Goal: Task Accomplishment & Management: Complete application form

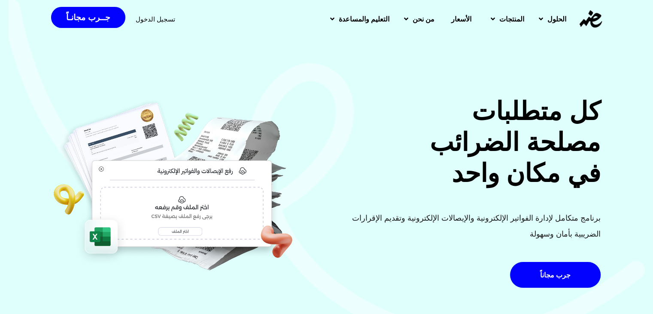
click at [159, 14] on div "تسجيل الدخول" at bounding box center [156, 19] width 40 height 16
click at [160, 17] on span "تسجيل الدخول" at bounding box center [156, 19] width 40 height 6
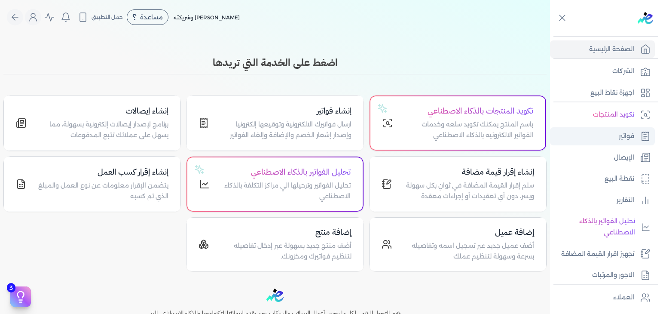
click at [626, 140] on p "فواتير" at bounding box center [626, 136] width 15 height 11
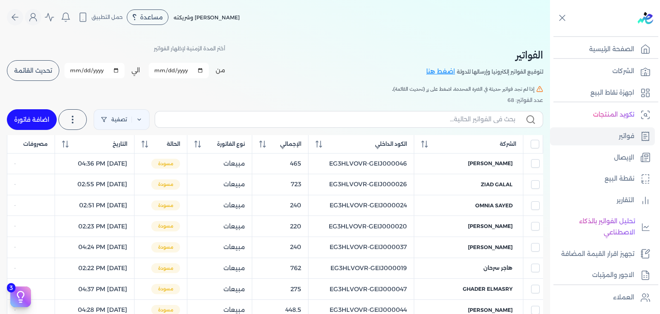
click at [308, 136] on th "الإجمالي" at bounding box center [280, 144] width 56 height 18
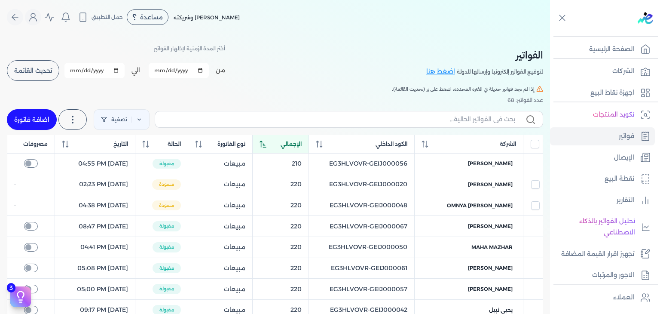
click at [298, 148] on th "الإجمالي" at bounding box center [281, 144] width 56 height 18
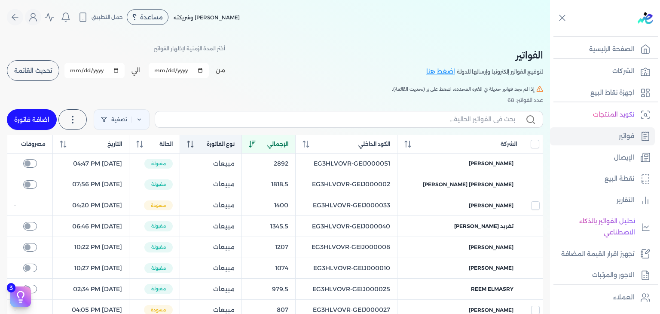
click at [194, 145] on icon at bounding box center [190, 143] width 7 height 7
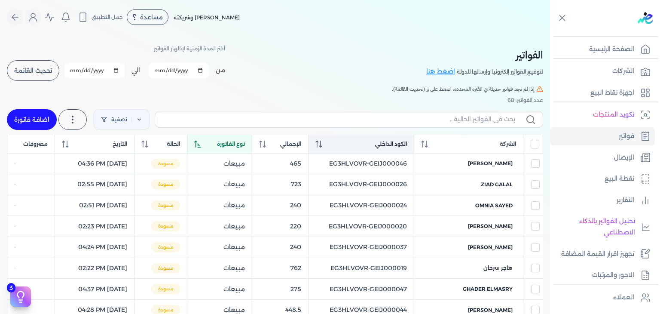
click at [321, 146] on icon at bounding box center [320, 143] width 1 height 7
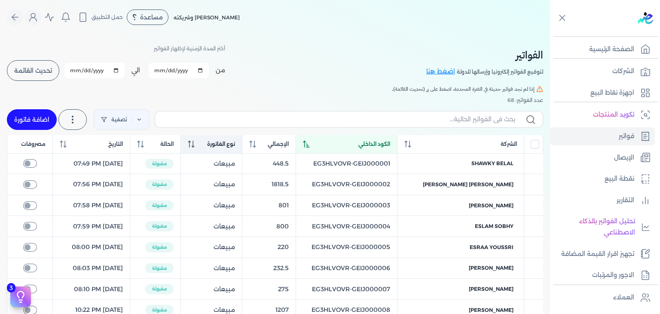
click at [310, 147] on icon at bounding box center [306, 143] width 7 height 7
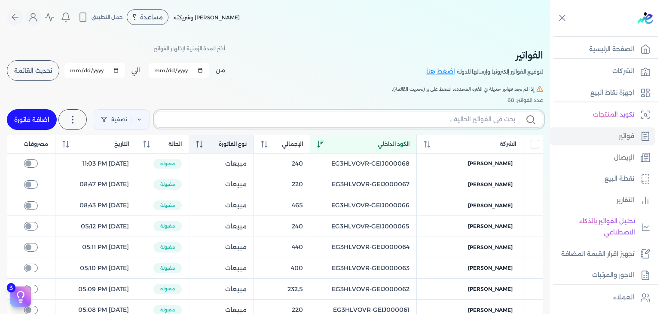
click at [302, 123] on input "text" at bounding box center [338, 119] width 353 height 9
paste input "EG3HLVOVR-GEIJ000069"
type input "EG3HLVOVR-GEIJ000069"
checkbox input "false"
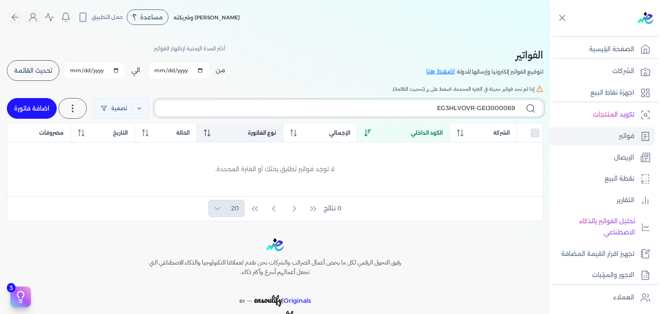
type input "EG3HLVOVR-GEIJ000069"
click at [35, 113] on link "اضافة فاتورة" at bounding box center [32, 108] width 50 height 21
select select "EGP"
select select "B"
select select "EGS"
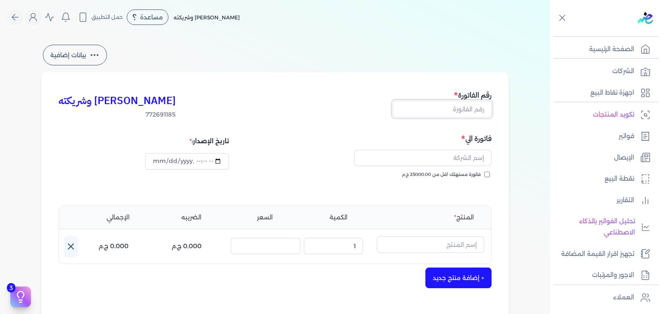
click at [469, 110] on input "text" at bounding box center [442, 109] width 99 height 16
paste input "EG3HLVOVR-GEIJ000069"
type input "EG3HLVOVR-GEIJ000069"
click at [489, 174] on input "فاتورة مستهلك اقل من 25000.00 ج.م" at bounding box center [487, 174] width 6 height 6
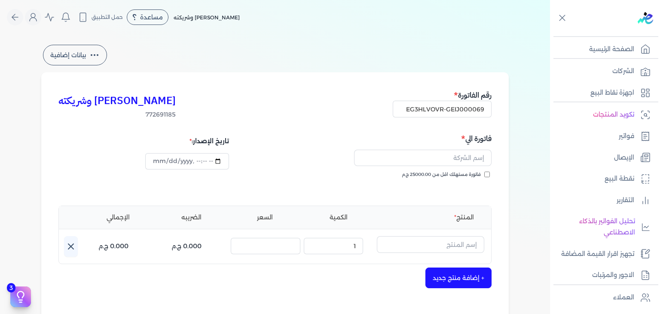
checkbox input "true"
paste input "Dima Magued"
click at [458, 161] on input "Dima Magued" at bounding box center [422, 158] width 137 height 16
type input "Dima Magued"
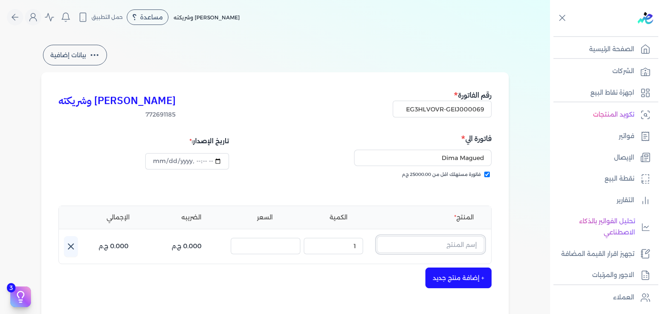
click at [431, 244] on input "text" at bounding box center [430, 244] width 107 height 16
paste input "دير مس او دي بيرفيوم نسائي - 100 مللي"
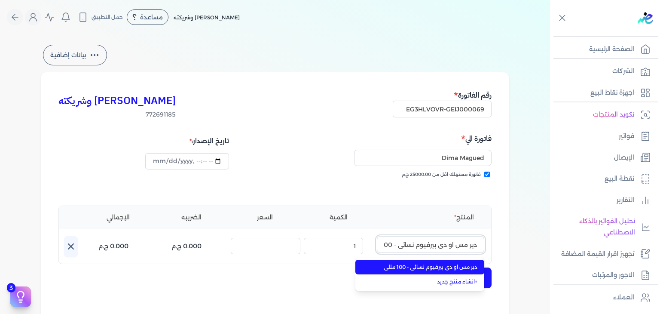
scroll to position [0, -17]
type input "دير مس او دي بيرفيوم نسائي - 100 مللي"
click at [420, 267] on span "دير مس او دي بيرفيوم نسائي - 100 مللي" at bounding box center [425, 267] width 105 height 8
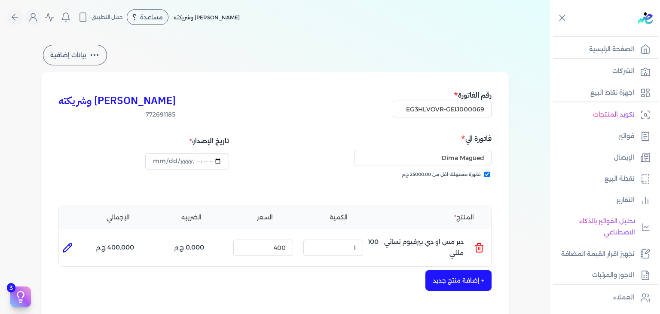
scroll to position [258, 0]
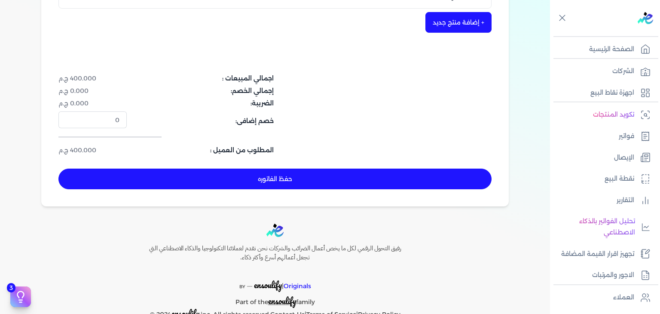
click at [359, 179] on button "حفظ الفاتوره" at bounding box center [274, 178] width 433 height 21
type input "[DATE]"
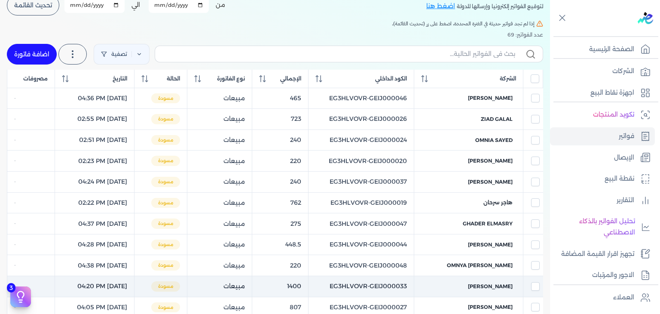
scroll to position [34, 0]
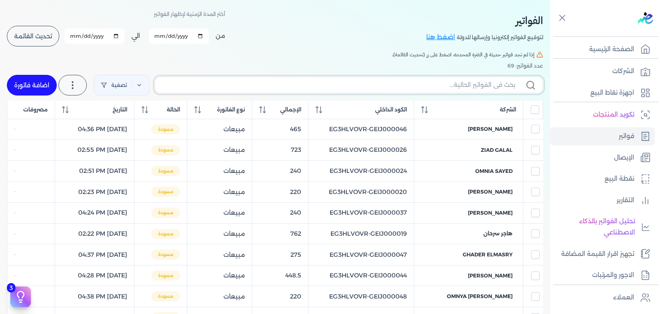
click at [428, 82] on input "text" at bounding box center [338, 84] width 353 height 9
paste input "EG3HLVOVR-GEIJ000069"
type input "EG3HLVOVR-GEIJ000069"
checkbox input "false"
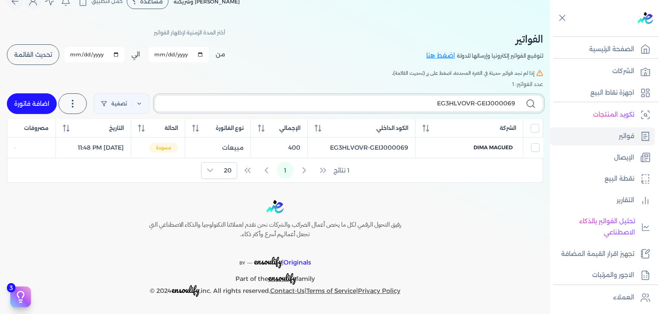
scroll to position [15, 0]
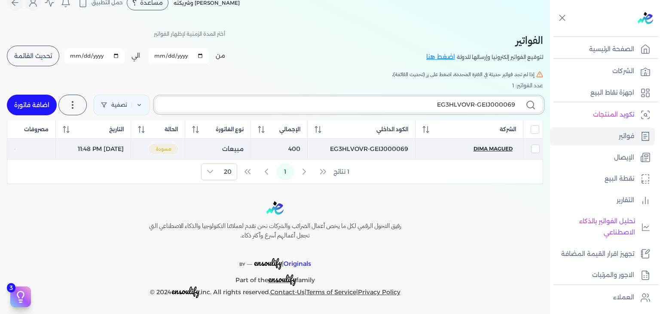
type input "EG3HLVOVR-GEIJ000069"
click at [490, 145] on span "Dima Magued" at bounding box center [492, 149] width 39 height 8
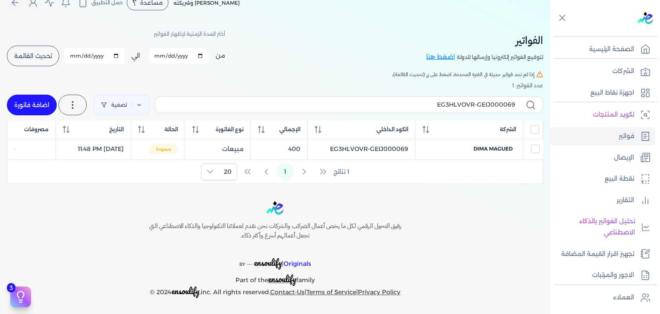
select select "EGP"
select select "B"
select select "EGS"
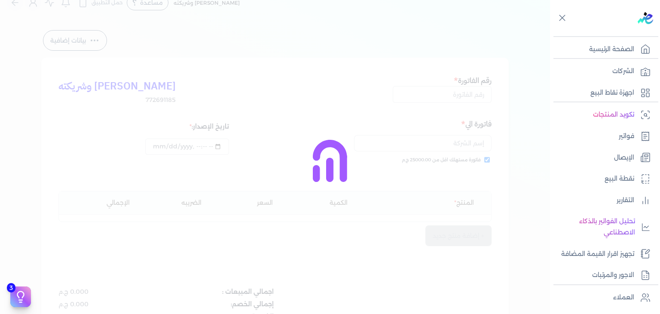
type input "EG3HLVOVR-GEIJ000069"
checkbox input "true"
type input "[DATE]T23:48:03"
type input "[DATE]"
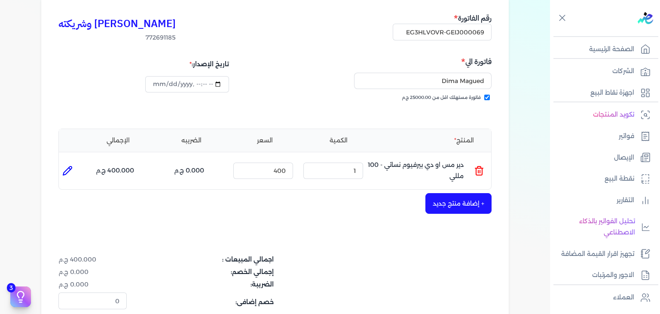
scroll to position [186, 0]
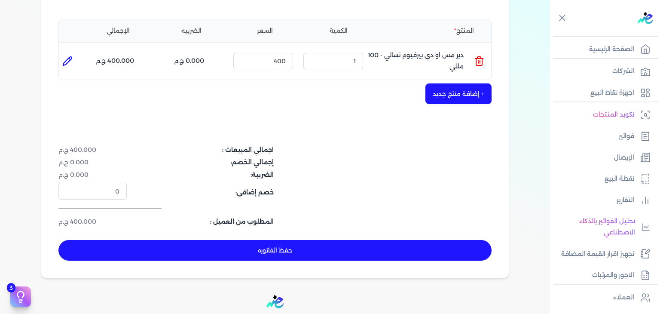
click at [331, 250] on button "حفظ الفاتوره" at bounding box center [274, 250] width 433 height 21
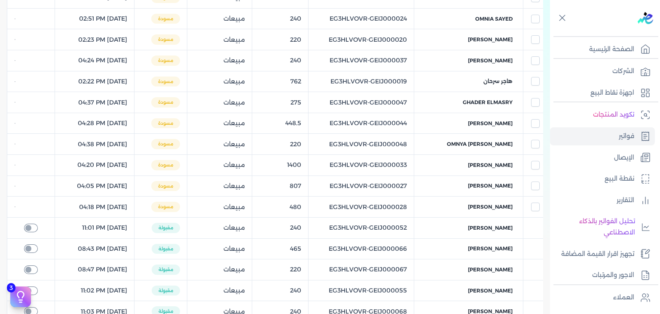
scroll to position [178, 0]
